Goal: Transaction & Acquisition: Purchase product/service

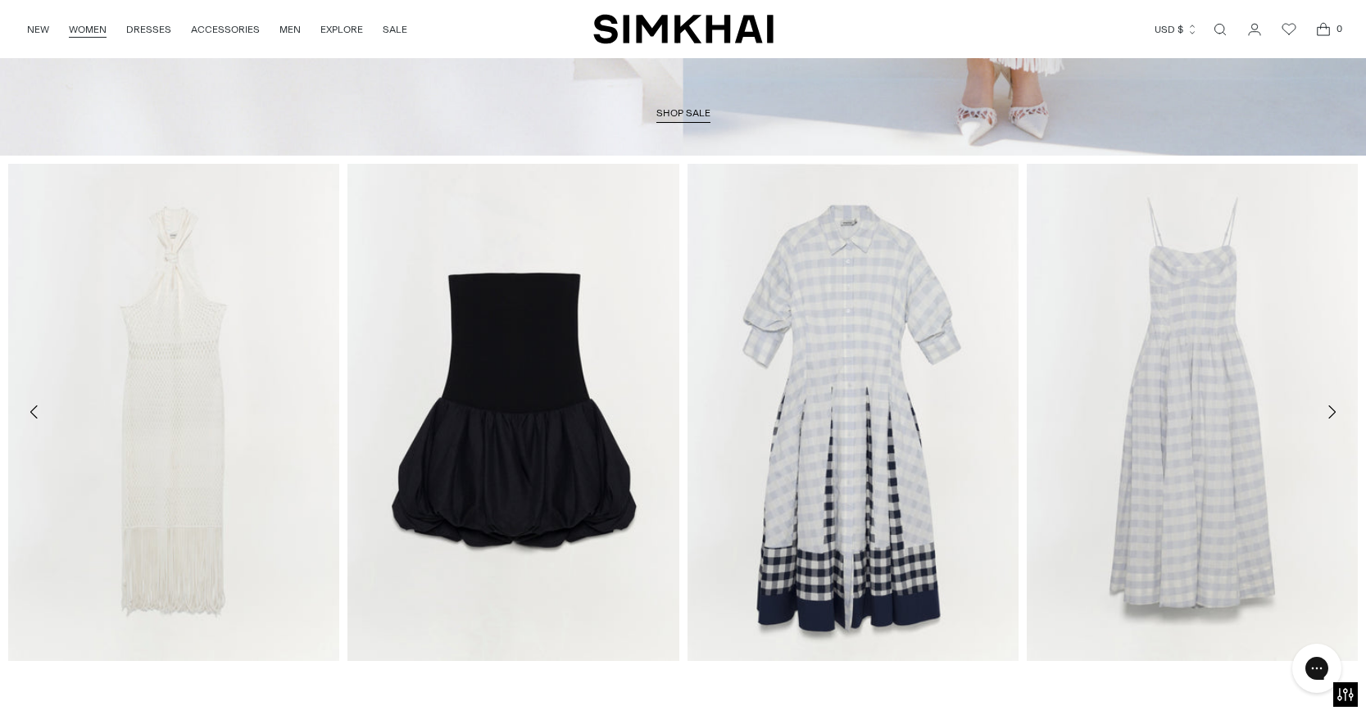
scroll to position [402, 0]
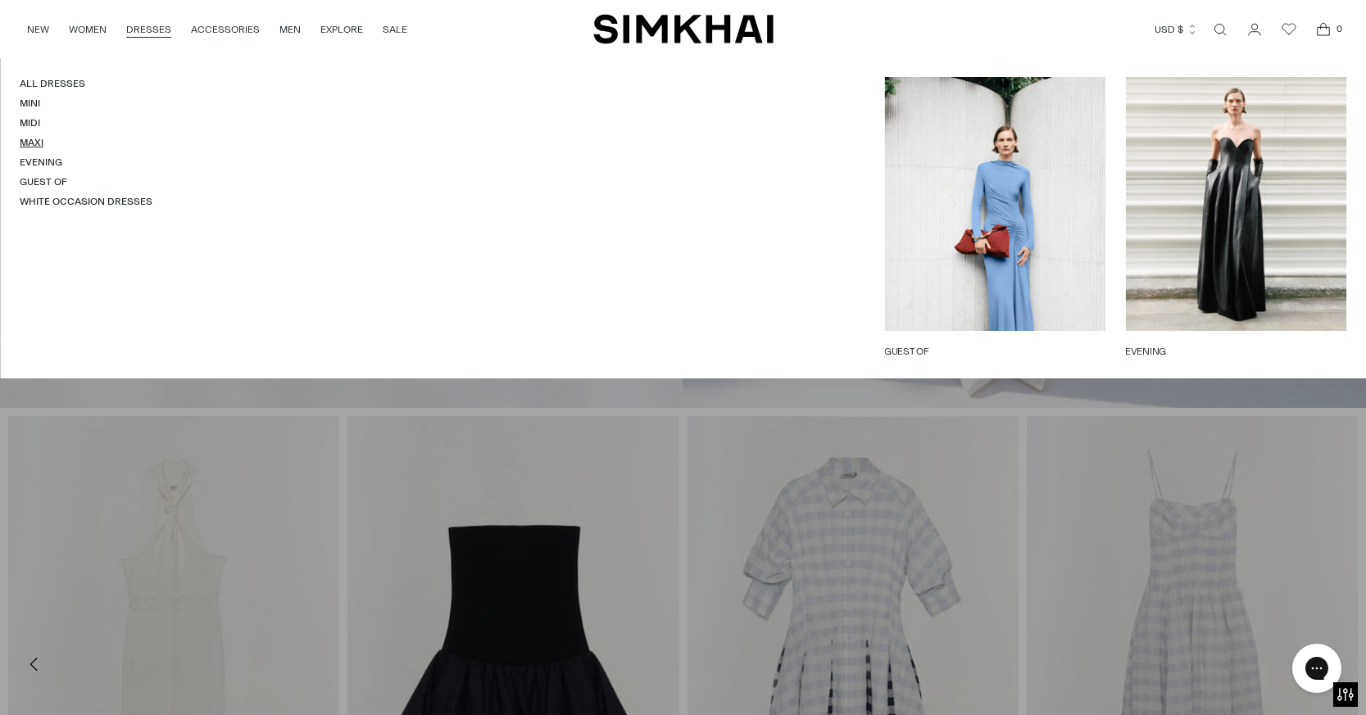
click at [39, 144] on link "Maxi" at bounding box center [32, 142] width 24 height 11
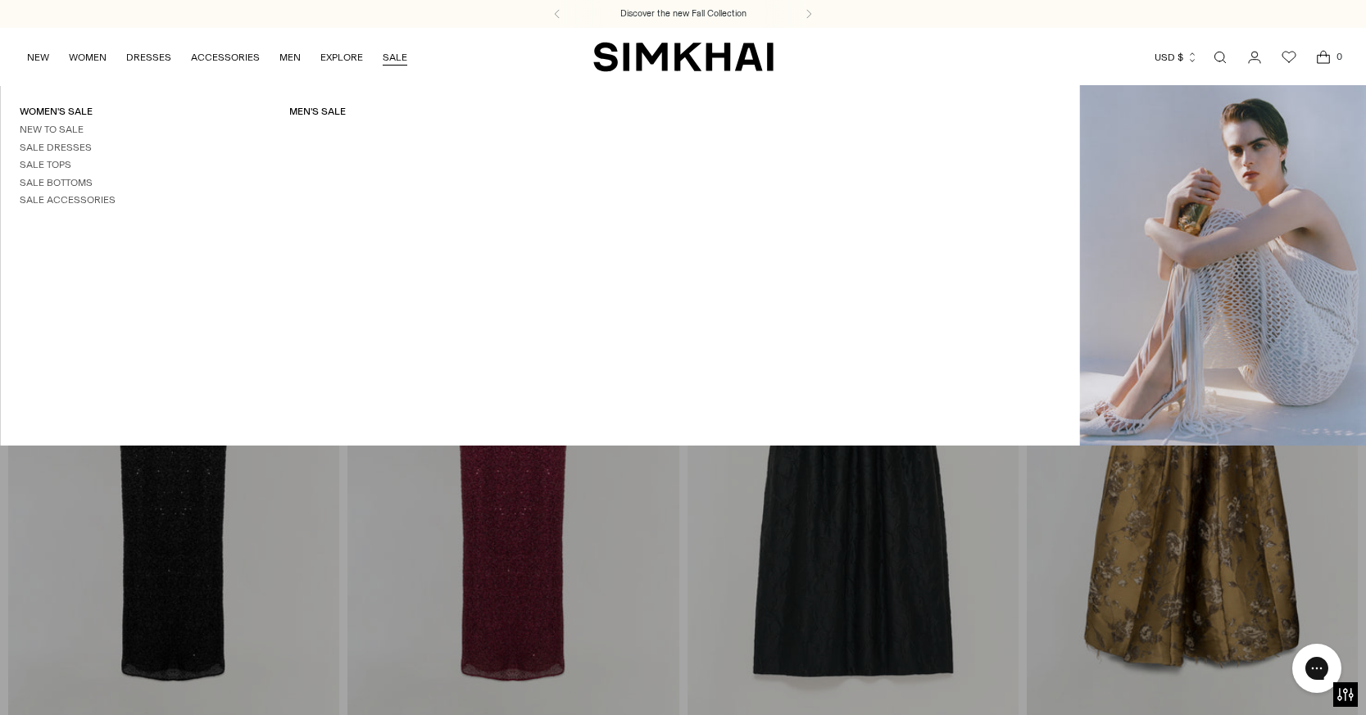
click at [388, 58] on link "SALE" at bounding box center [395, 57] width 25 height 36
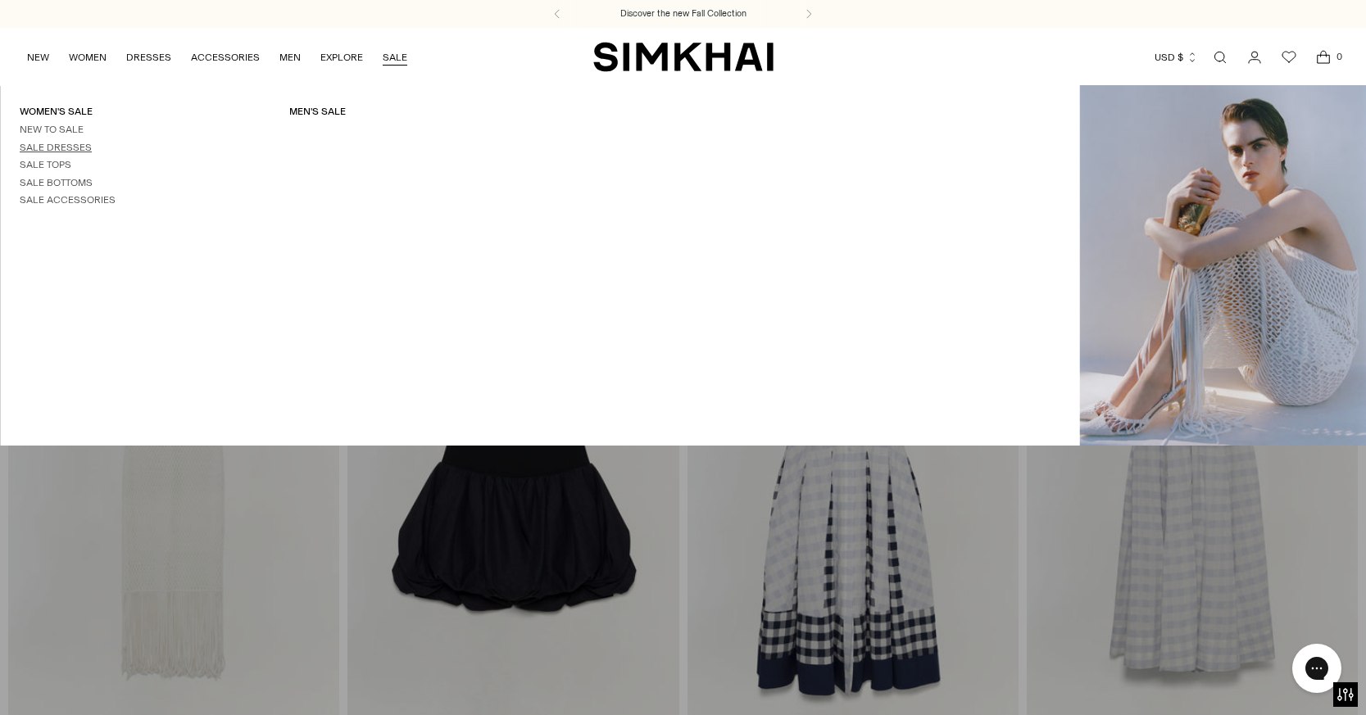
click at [57, 147] on link "Sale Dresses" at bounding box center [56, 147] width 72 height 11
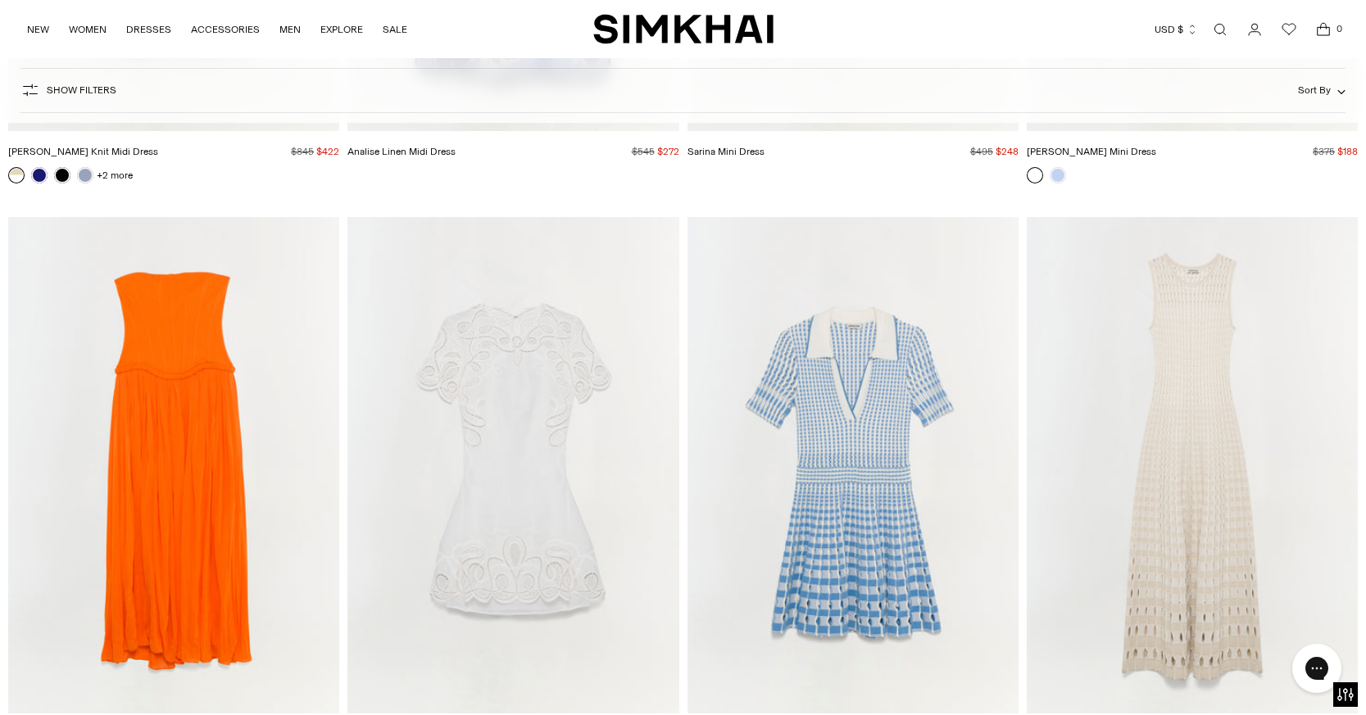
scroll to position [15236, 0]
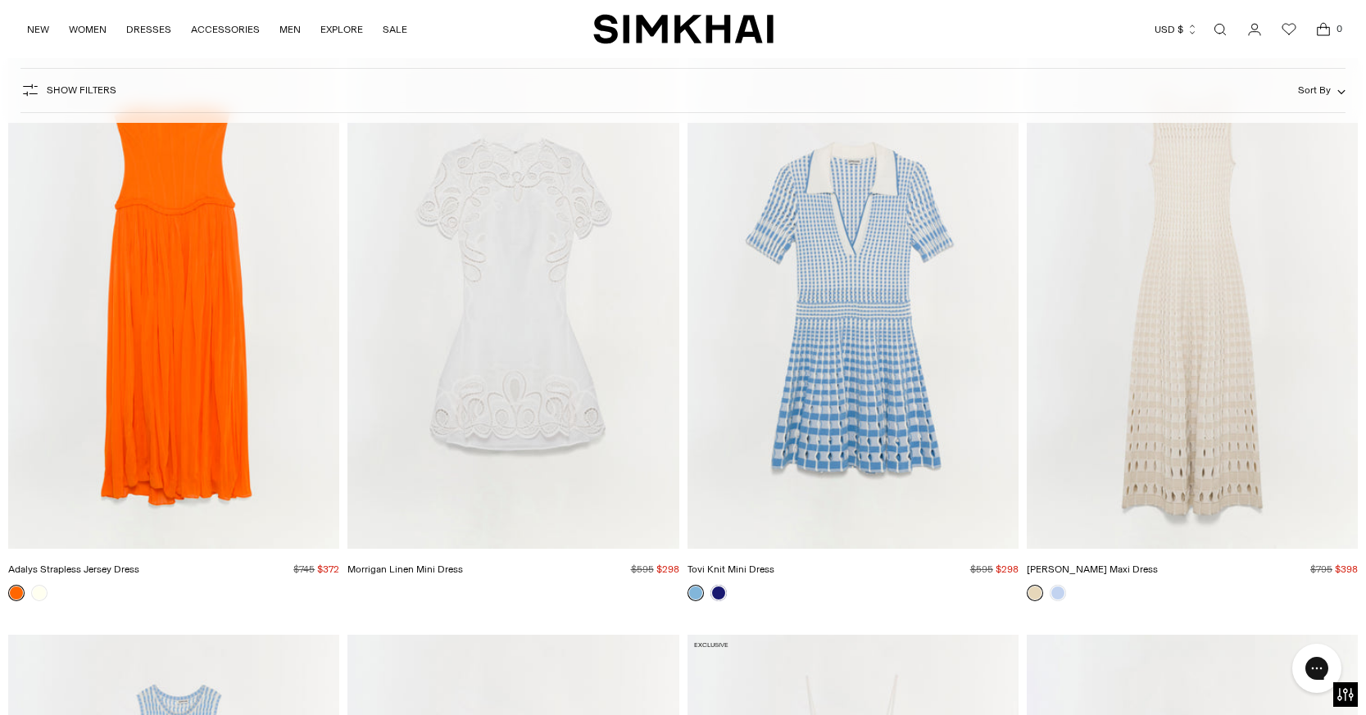
click at [0, 0] on img "Adalys Strapless Jersey Dress" at bounding box center [0, 0] width 0 height 0
